Goal: Complete application form

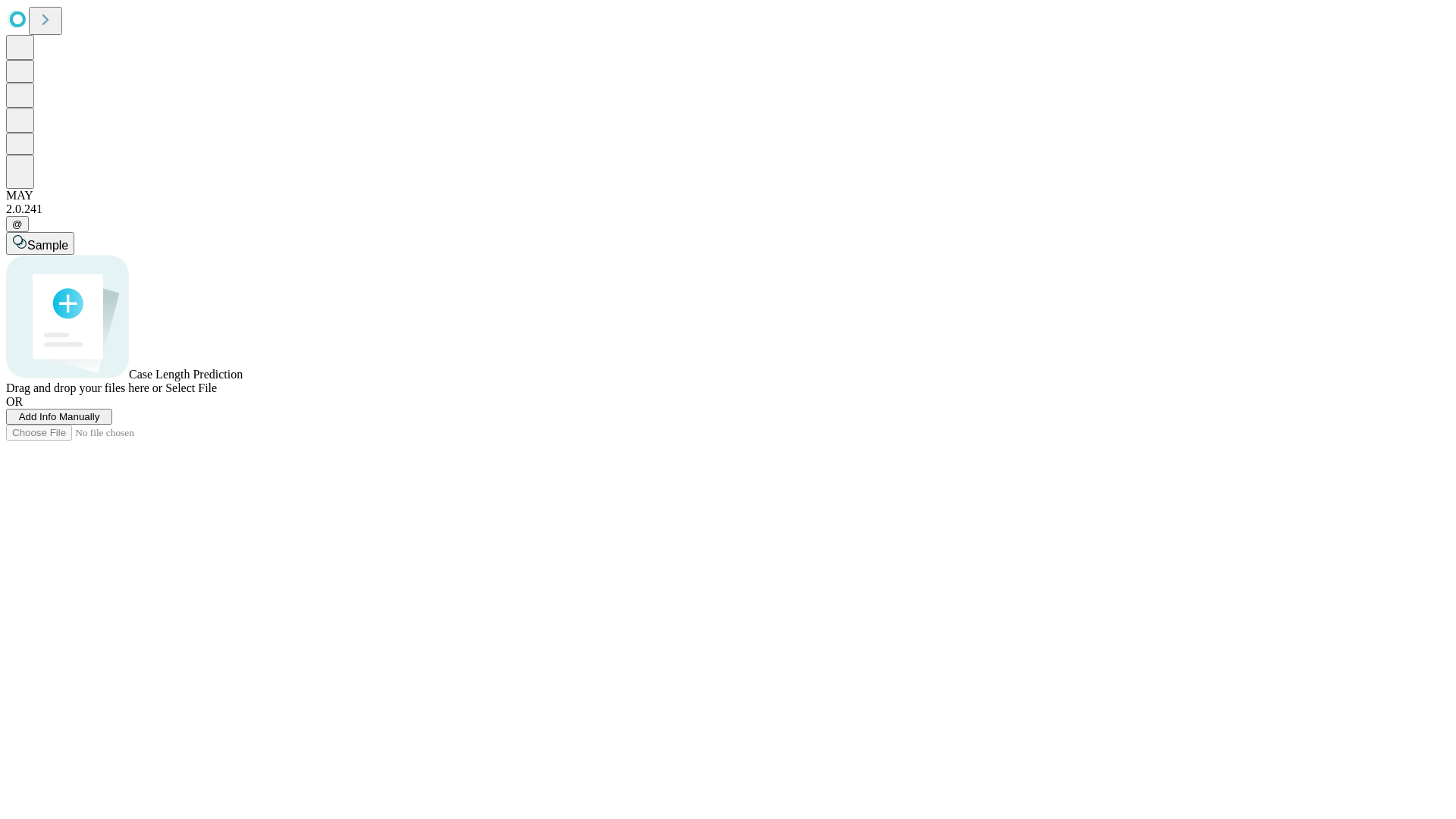
click at [100, 423] on span "Add Info Manually" at bounding box center [59, 417] width 81 height 11
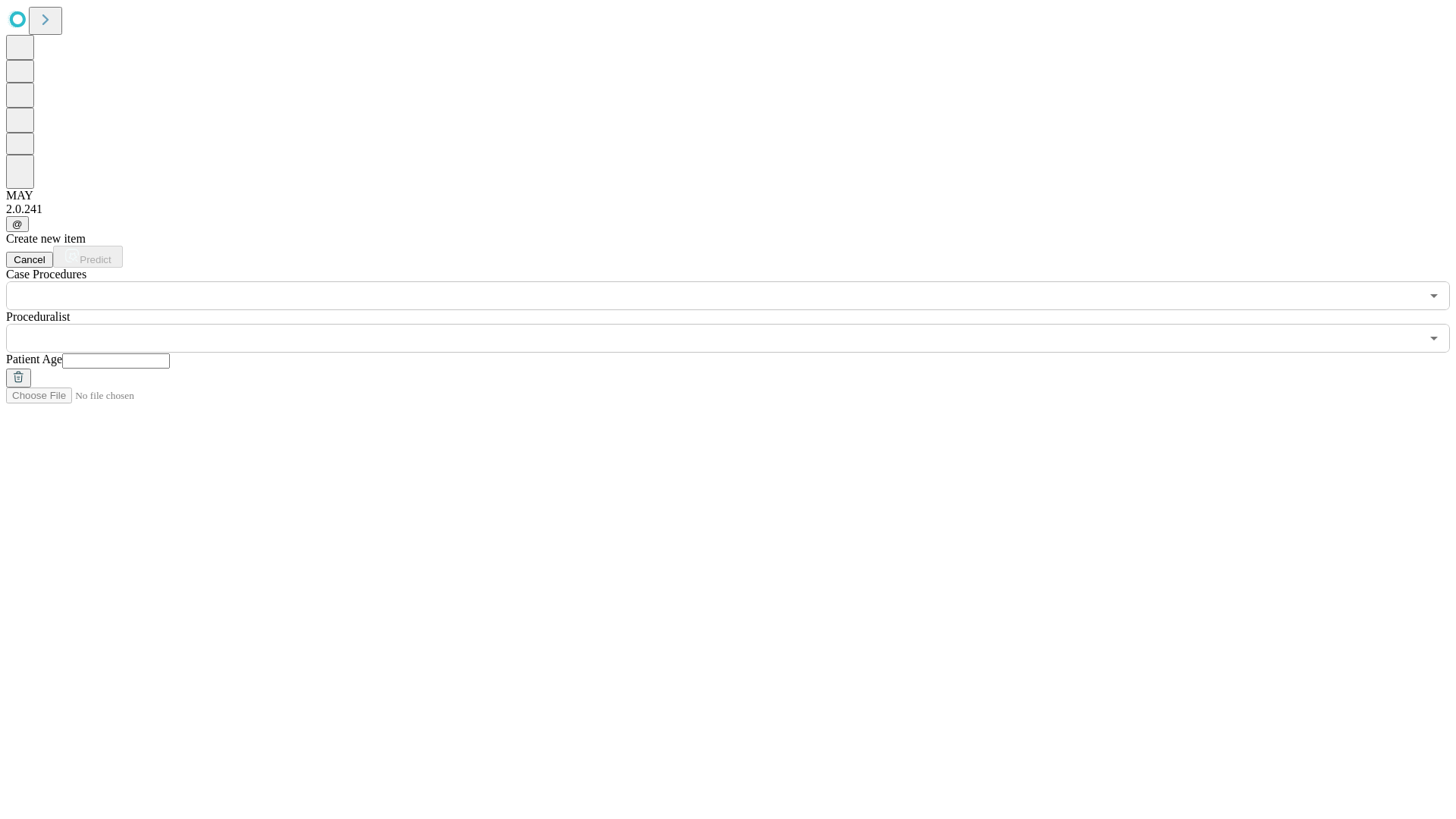
click at [170, 353] on input "text" at bounding box center [116, 361] width 108 height 15
type input "**"
click at [739, 324] on input "text" at bounding box center [713, 339] width 1414 height 29
